Goal: Register for event/course

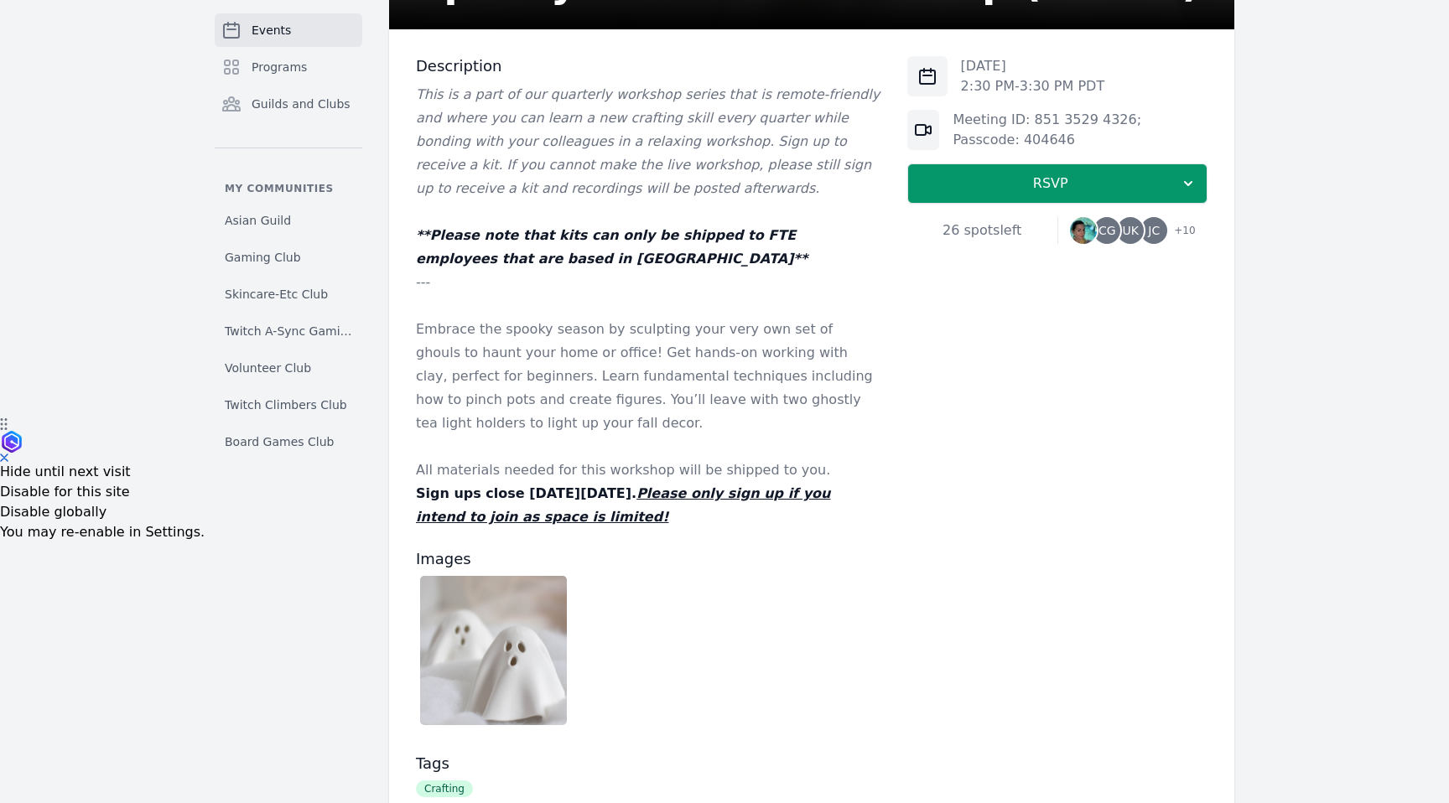
scroll to position [610, 0]
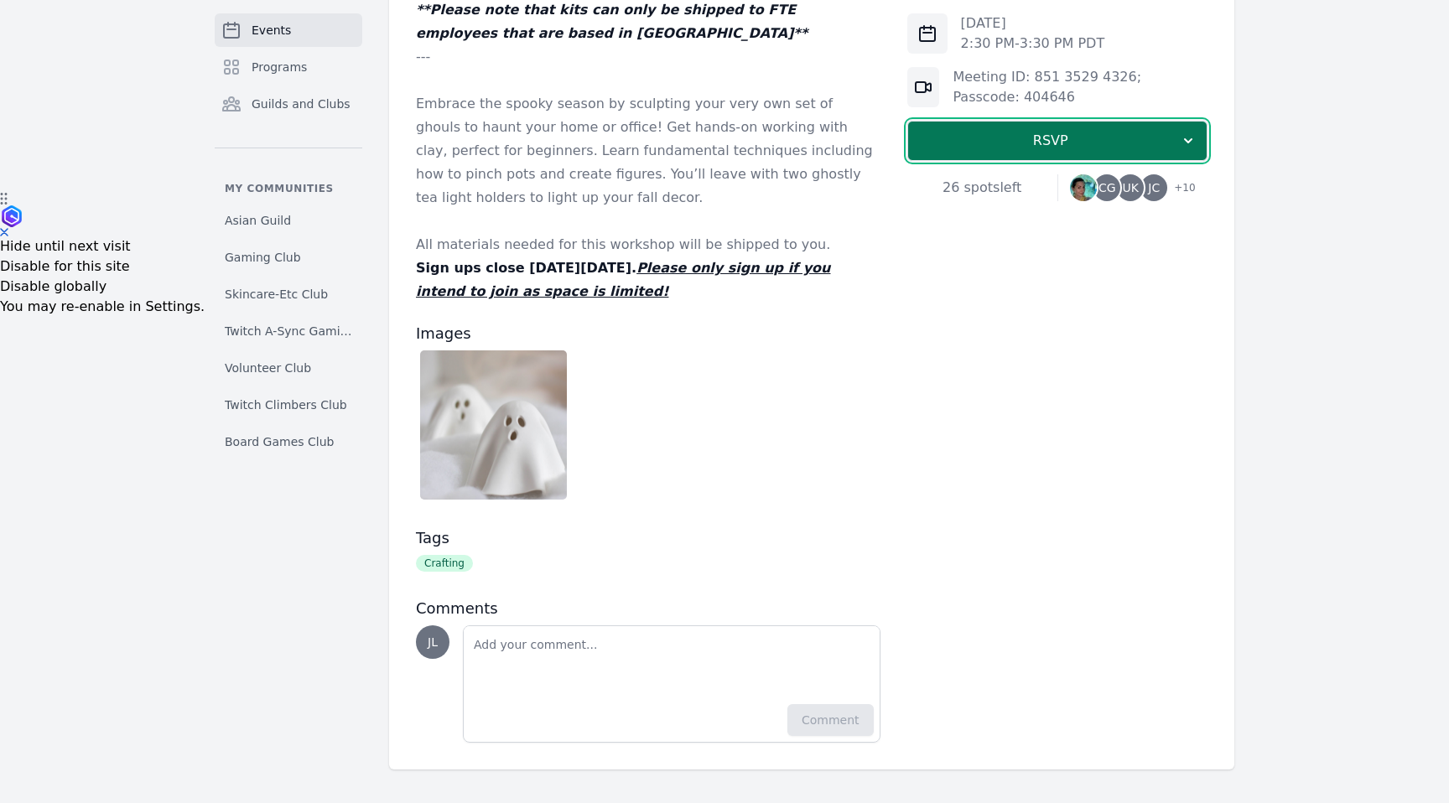
click at [1105, 147] on span "RSVP" at bounding box center [1050, 141] width 258 height 20
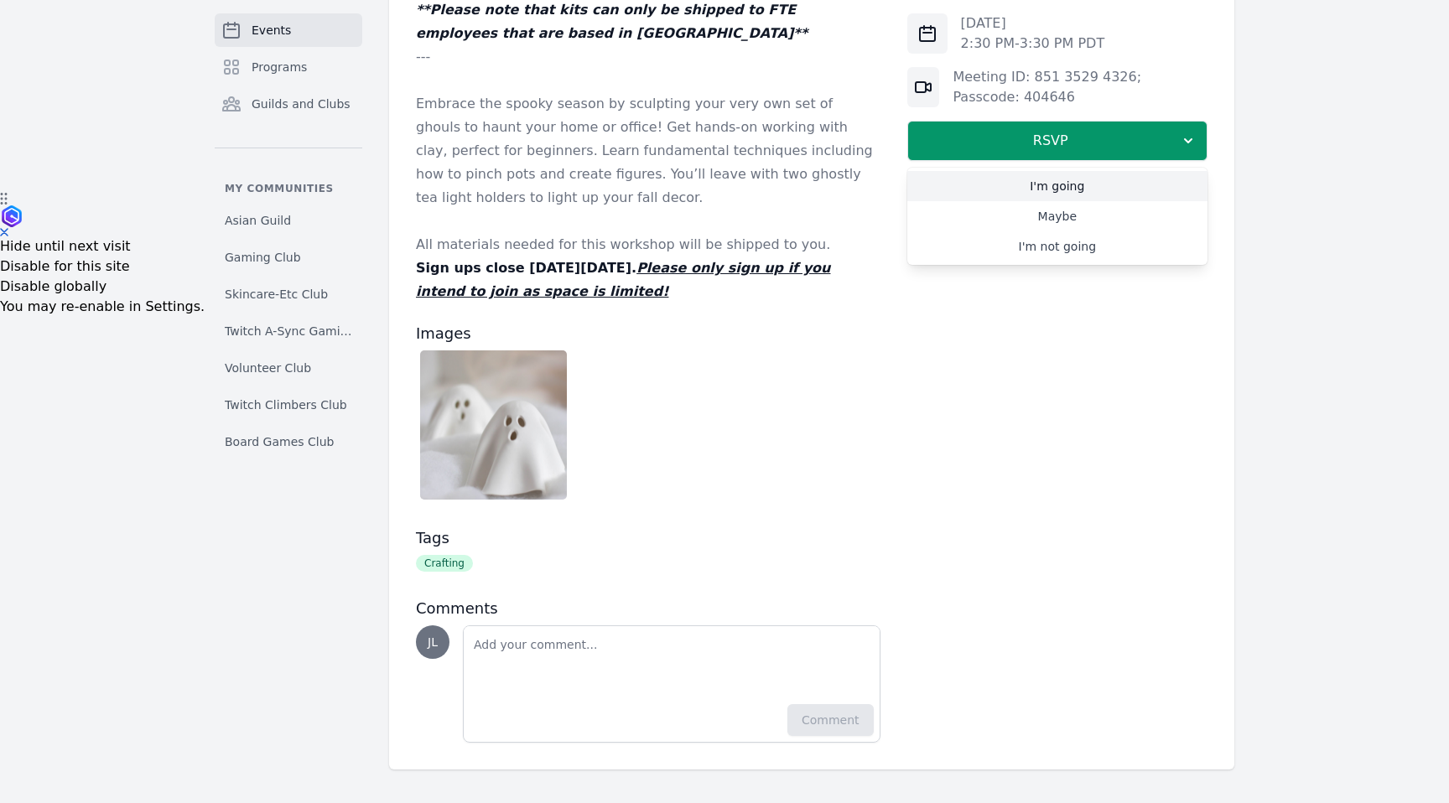
click at [1084, 180] on link "I'm going" at bounding box center [1057, 186] width 300 height 30
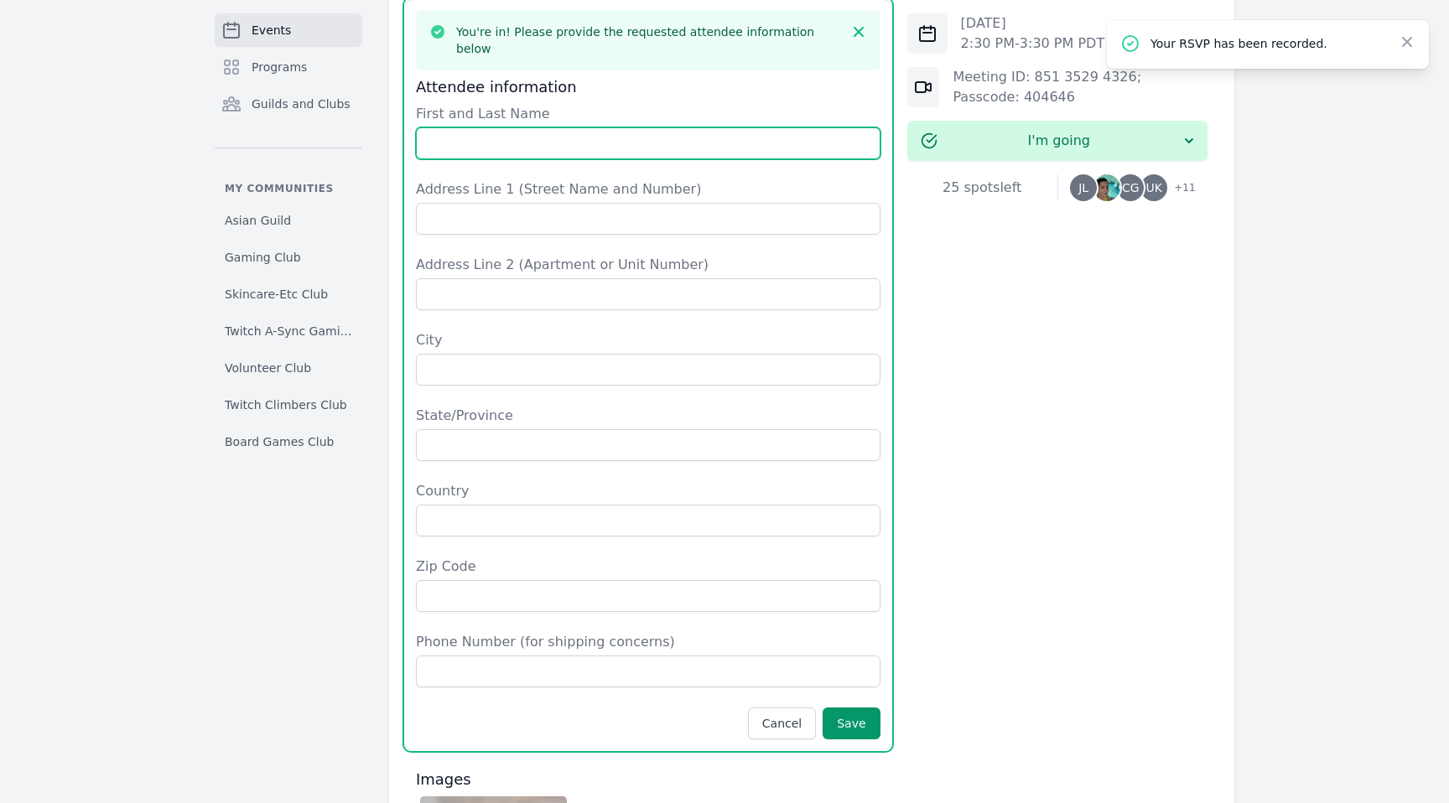
click at [577, 127] on input "First and Last Name" at bounding box center [648, 143] width 464 height 32
type input "[PERSON_NAME]"
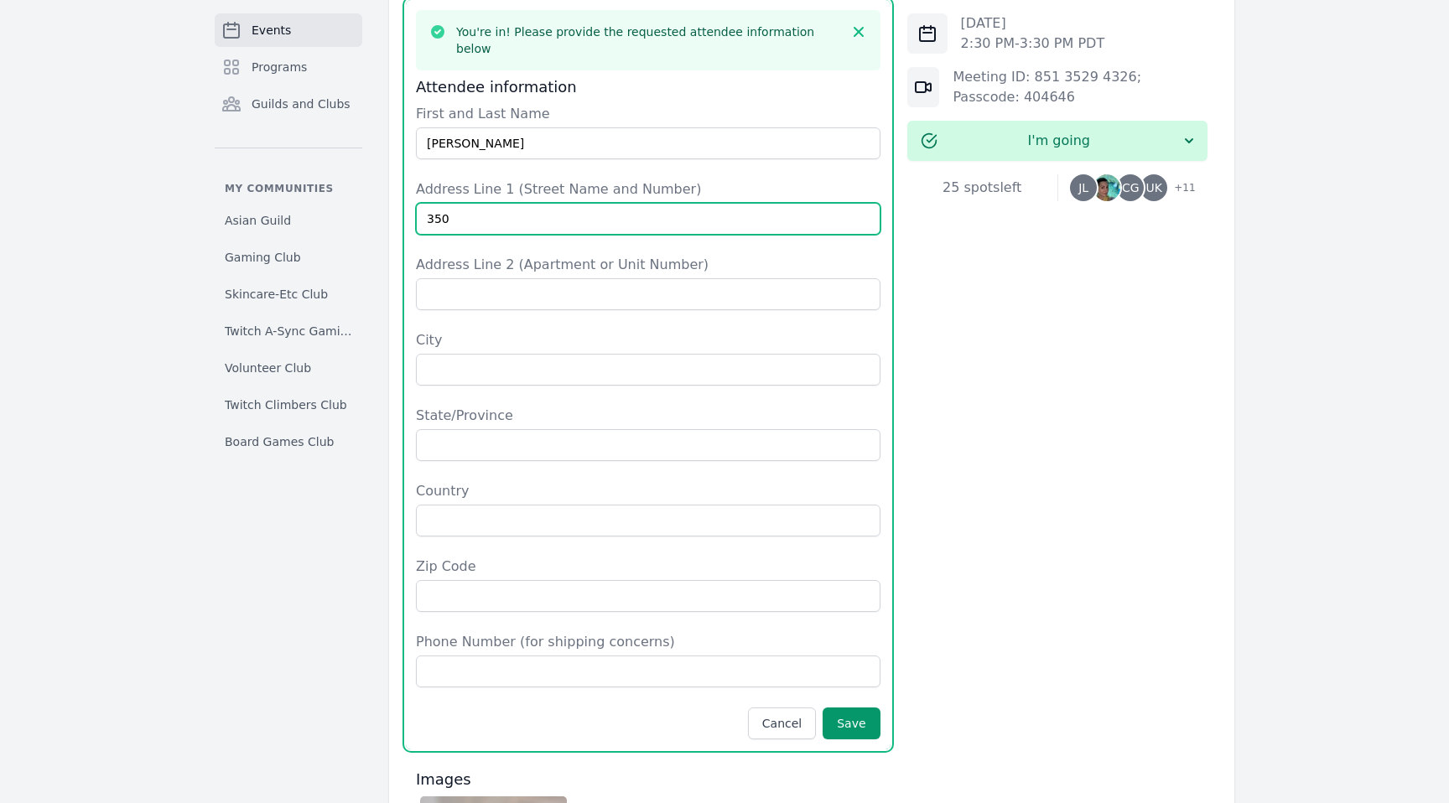
paste input "[PERSON_NAME][STREET_ADDRESS]"
type input "[STREET_ADDRESS][PERSON_NAME]"
click at [583, 330] on label "City" at bounding box center [648, 340] width 464 height 20
click at [583, 354] on input "City" at bounding box center [648, 370] width 464 height 32
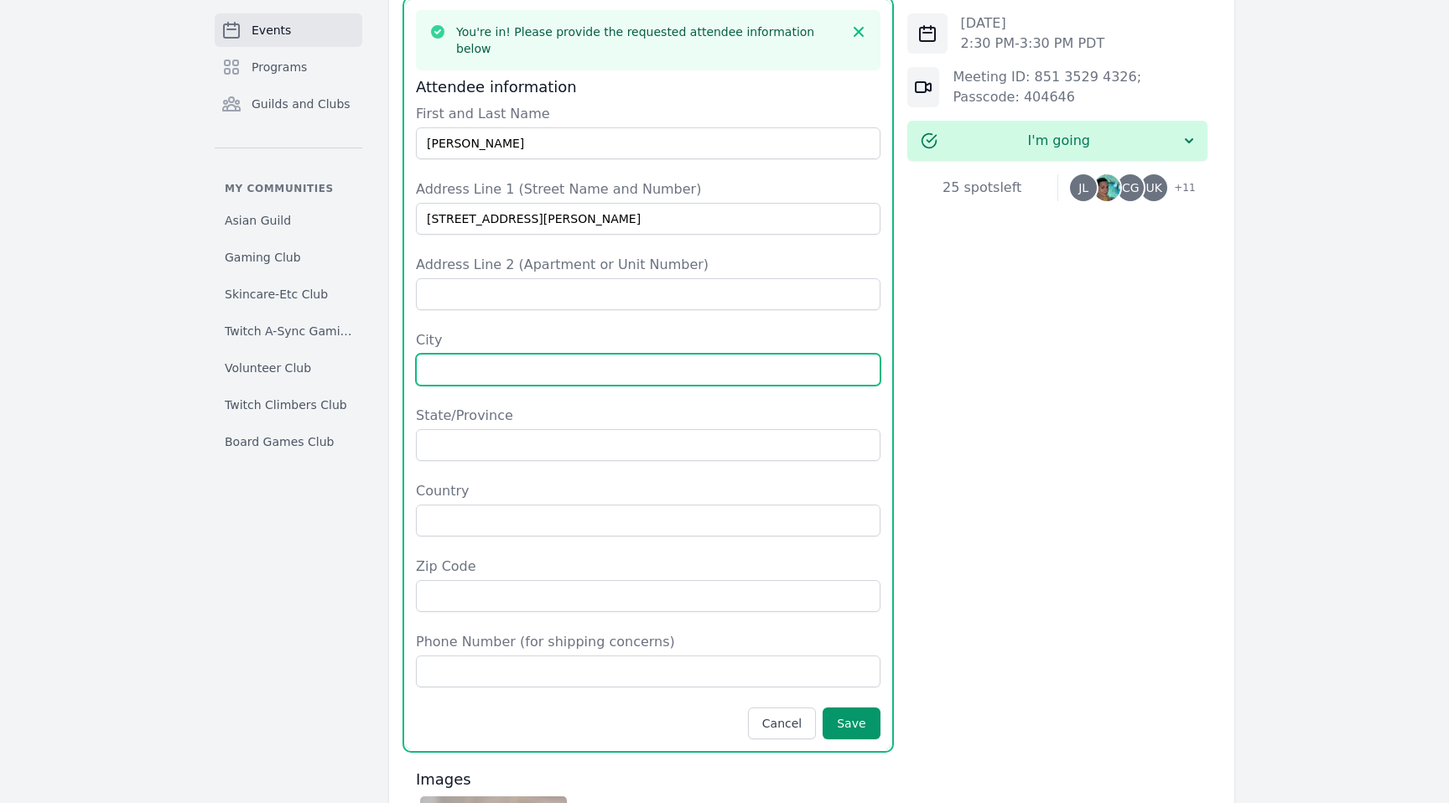
click at [583, 354] on input "City" at bounding box center [648, 370] width 464 height 32
type input "[GEOGRAPHIC_DATA]"
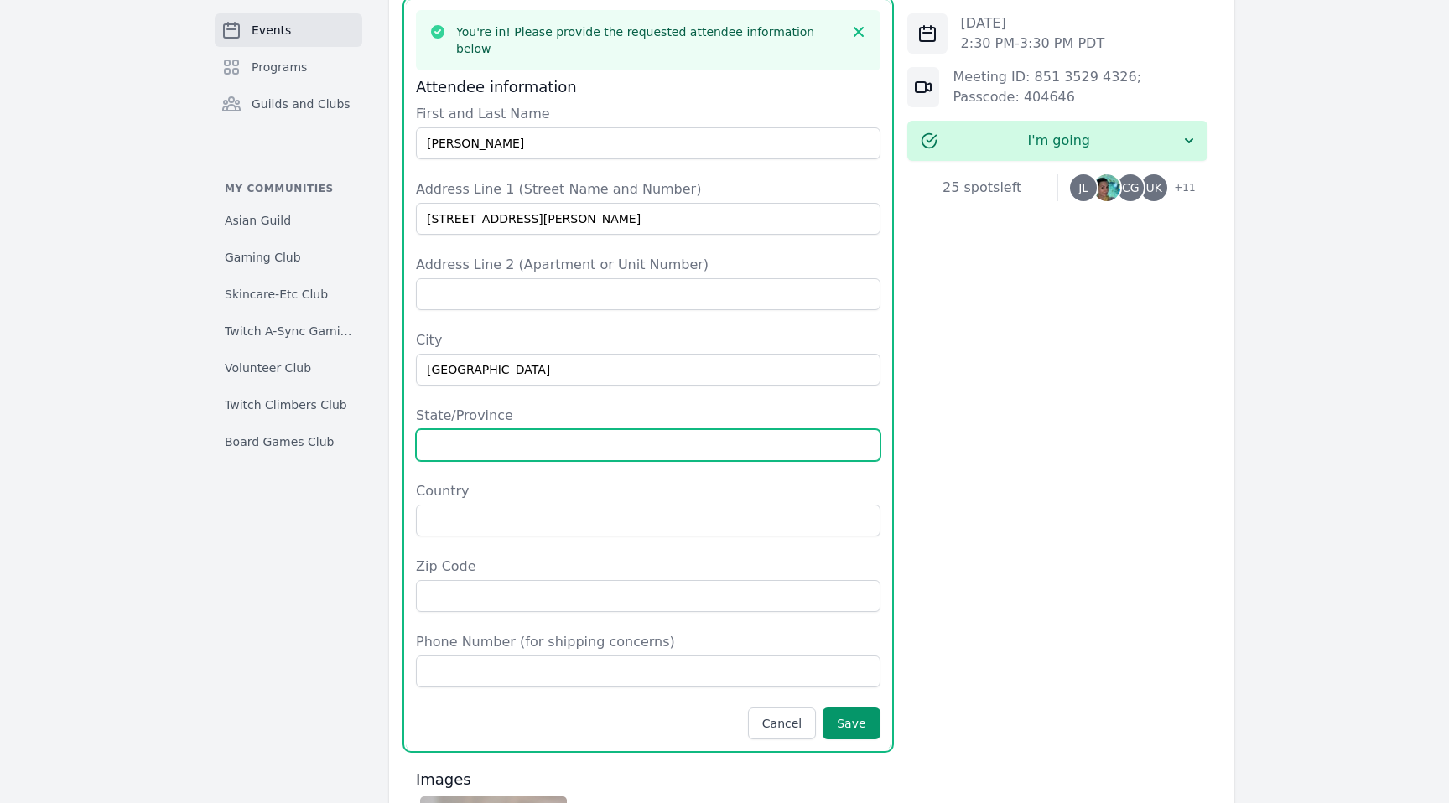
type input "S"
type input "CA"
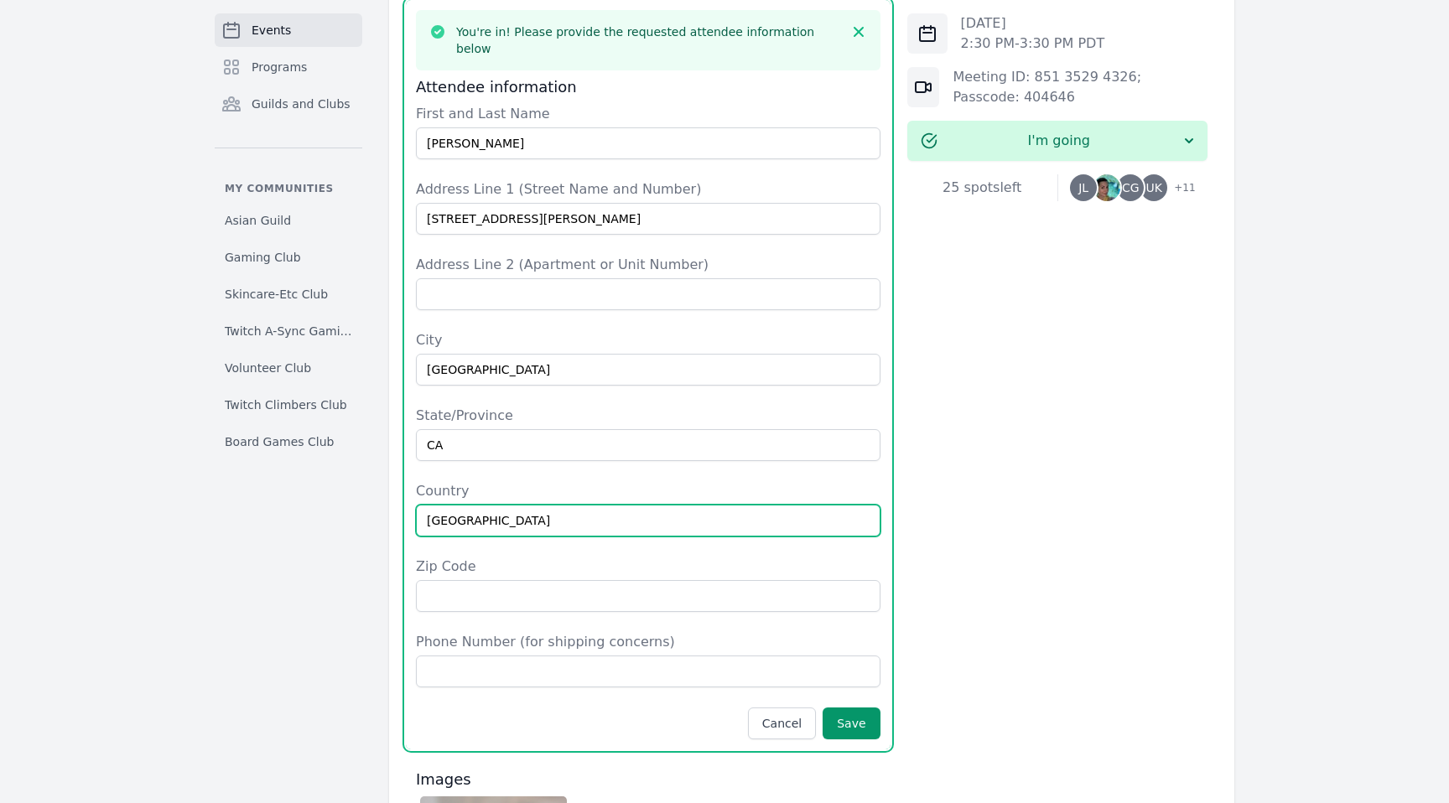
type input "[GEOGRAPHIC_DATA]"
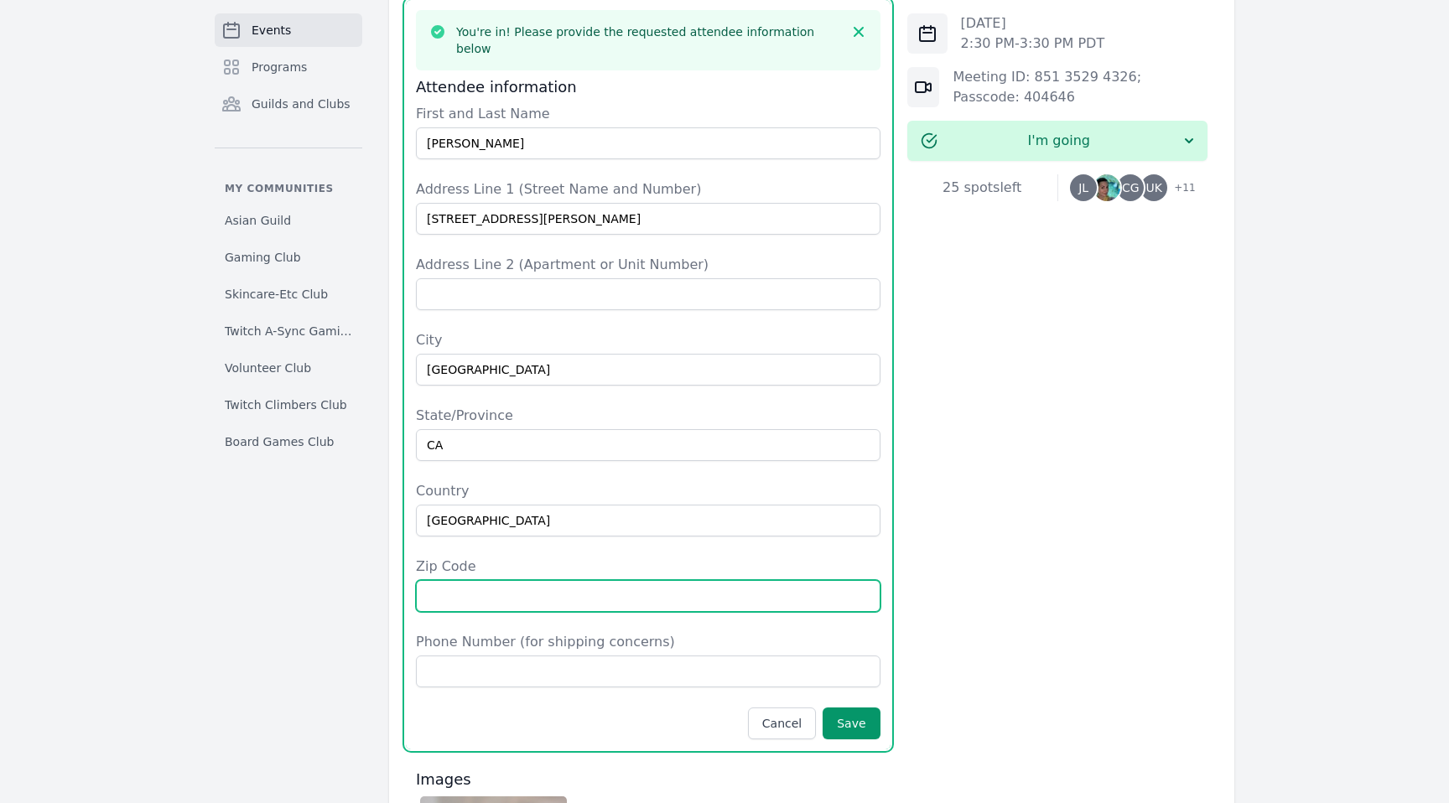
paste input "[STREET_ADDRESS][PERSON_NAME]"
type input "94104"
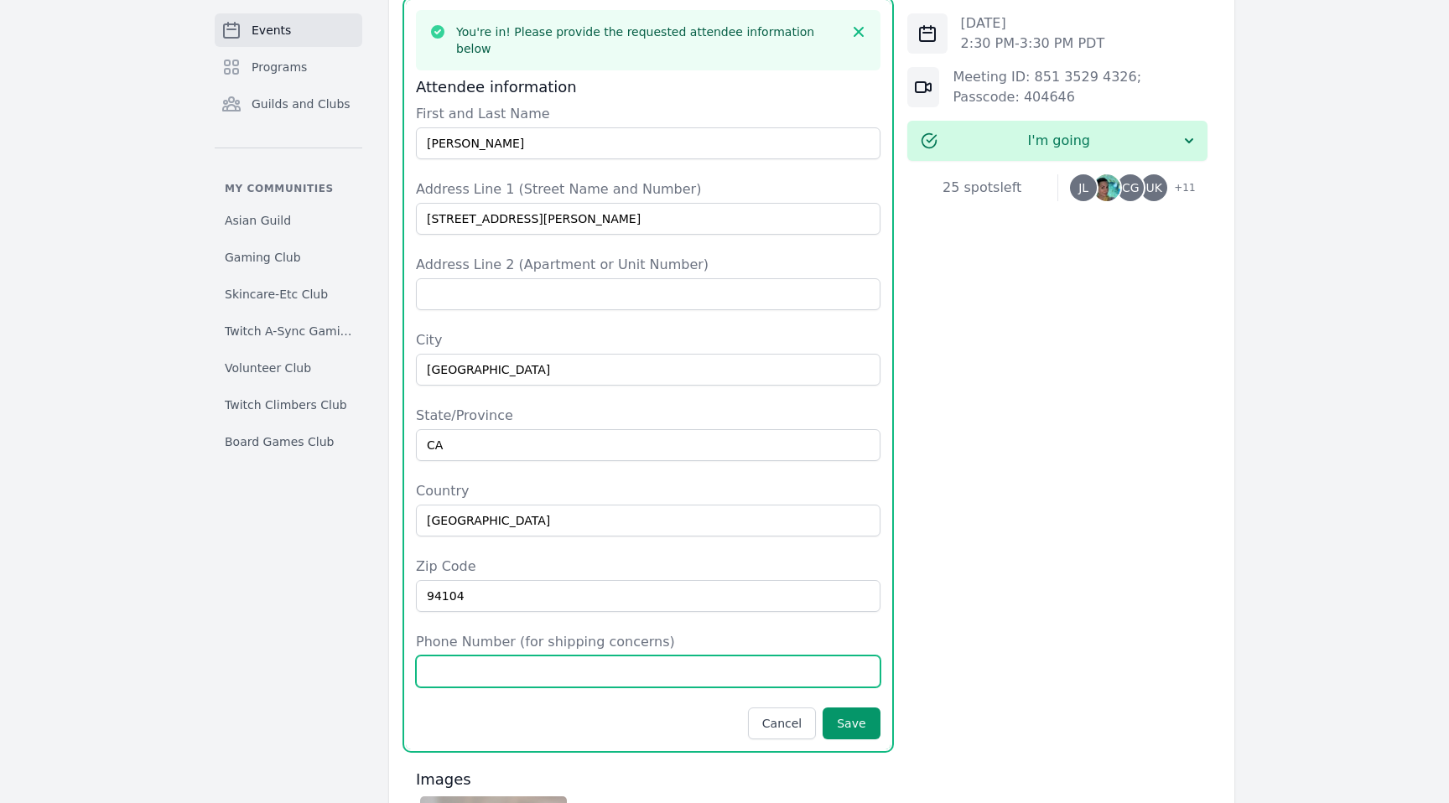
click at [609, 656] on input "Phone Number (for shipping concerns)" at bounding box center [648, 672] width 464 height 32
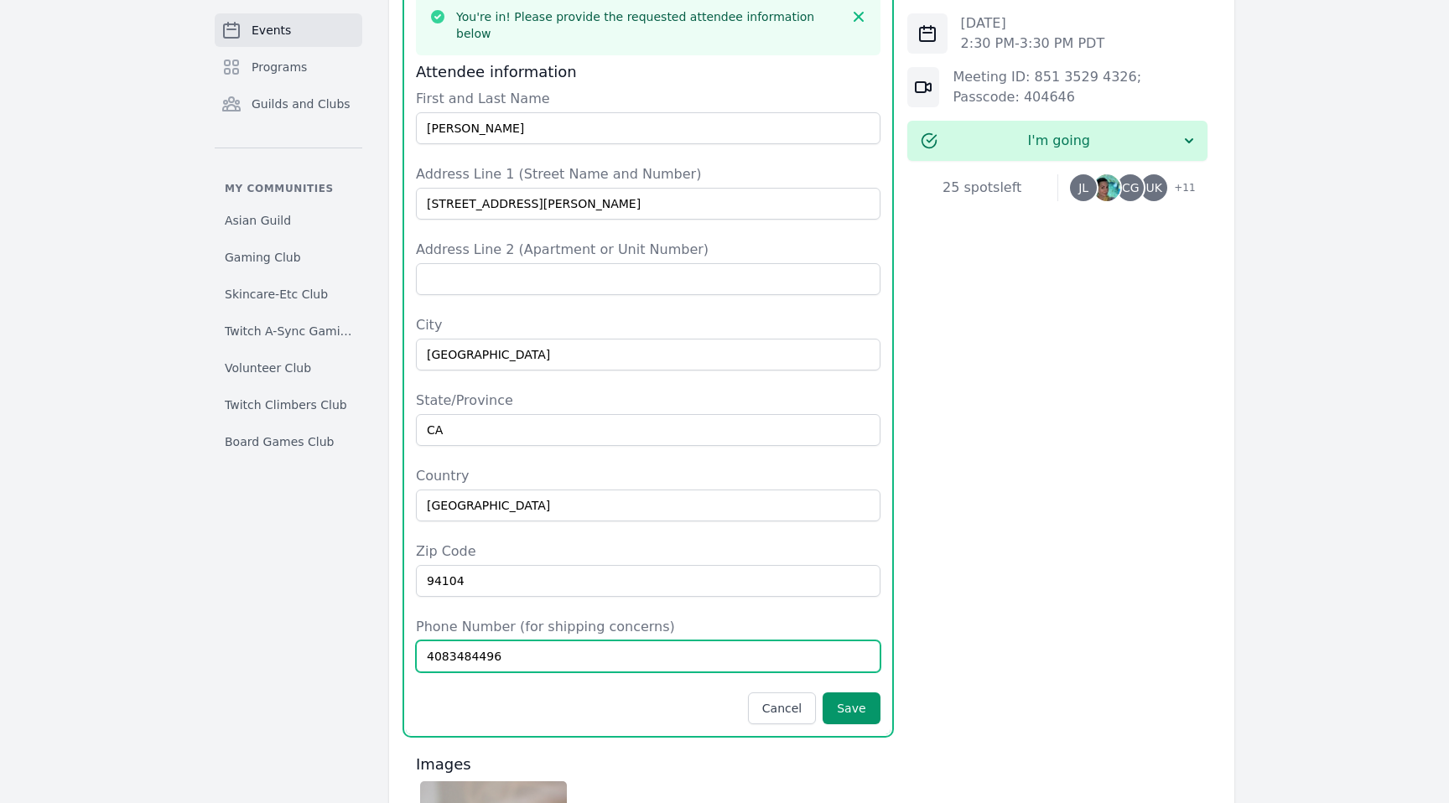
scroll to position [959, 0]
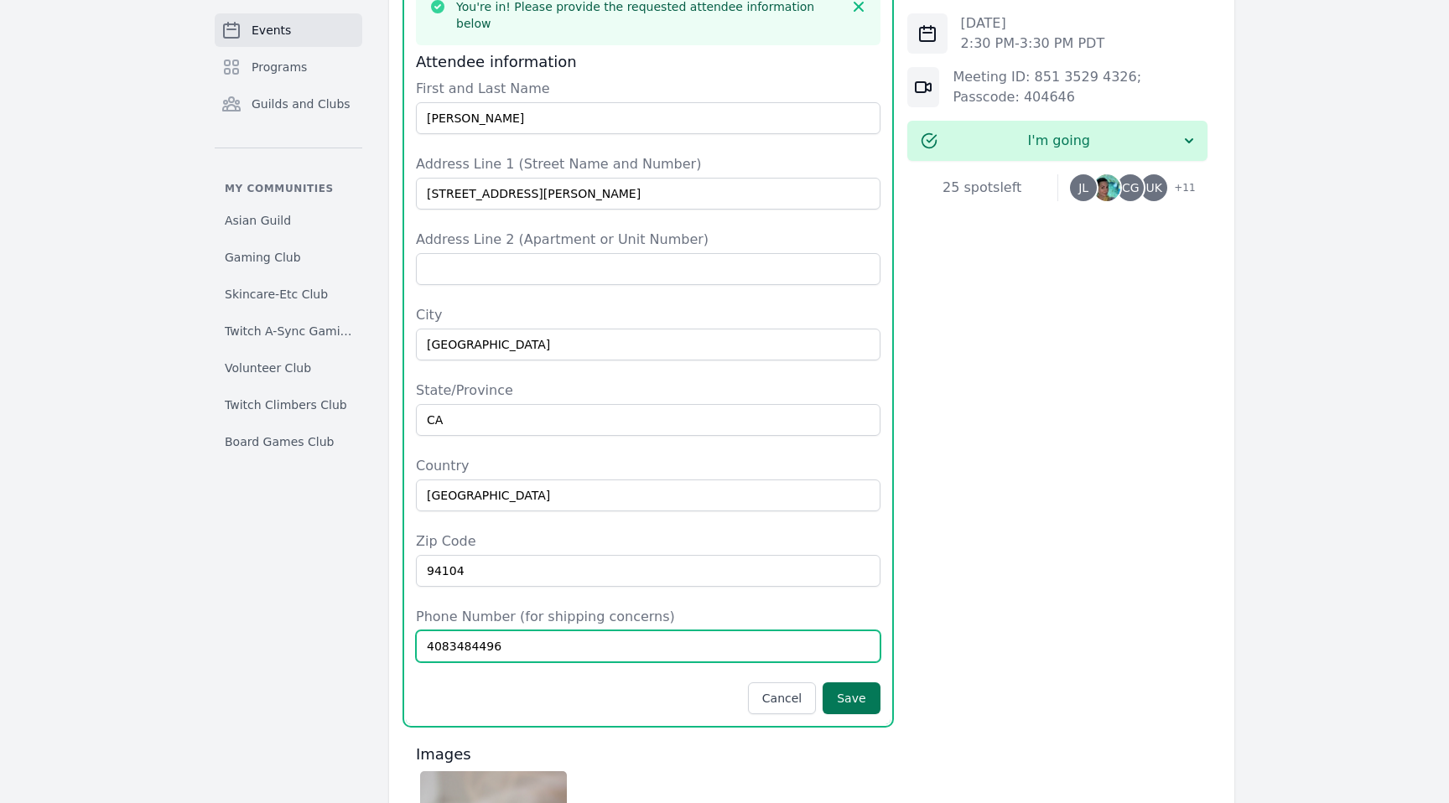
type input "4083484496"
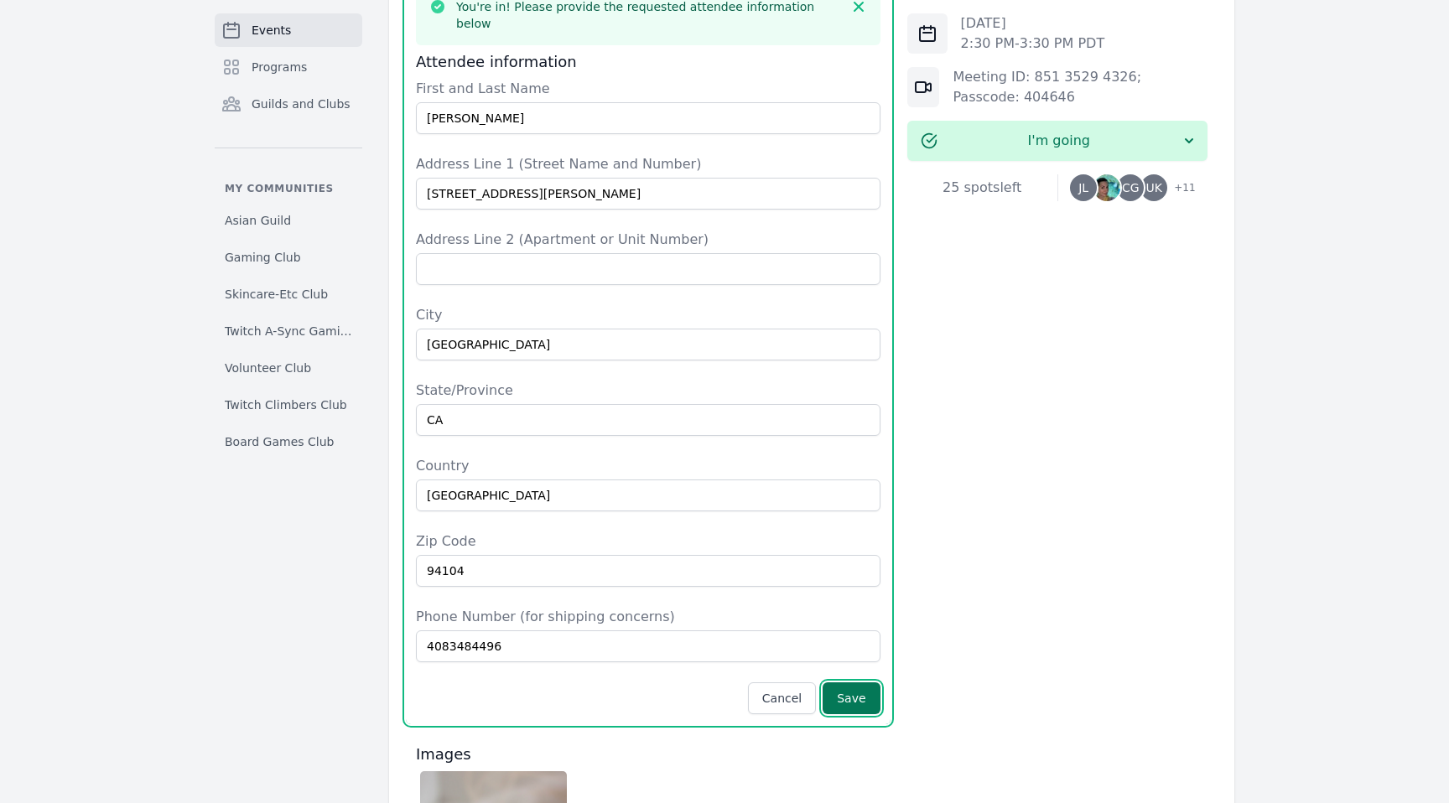
click at [858, 689] on button "Save" at bounding box center [850, 698] width 57 height 32
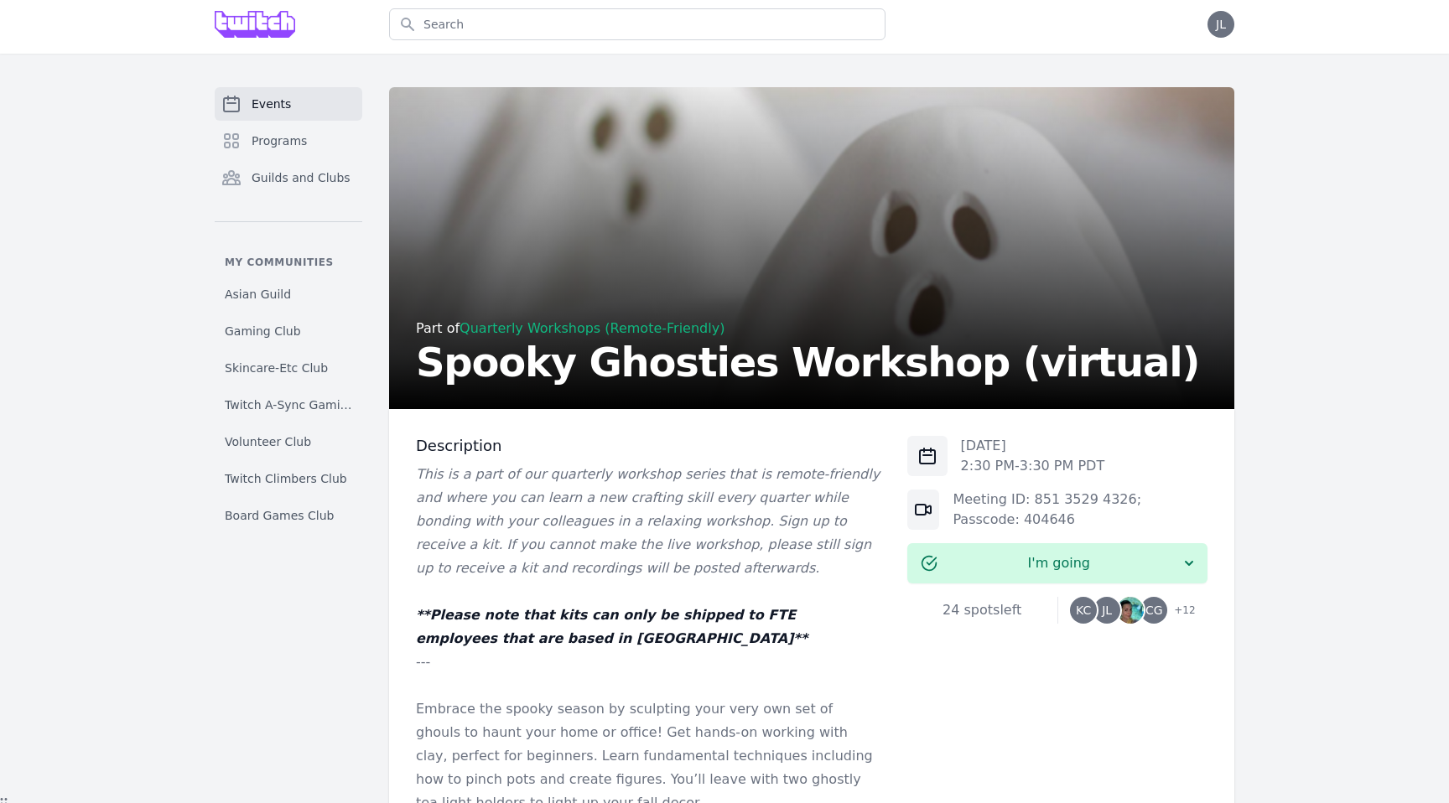
scroll to position [0, 0]
